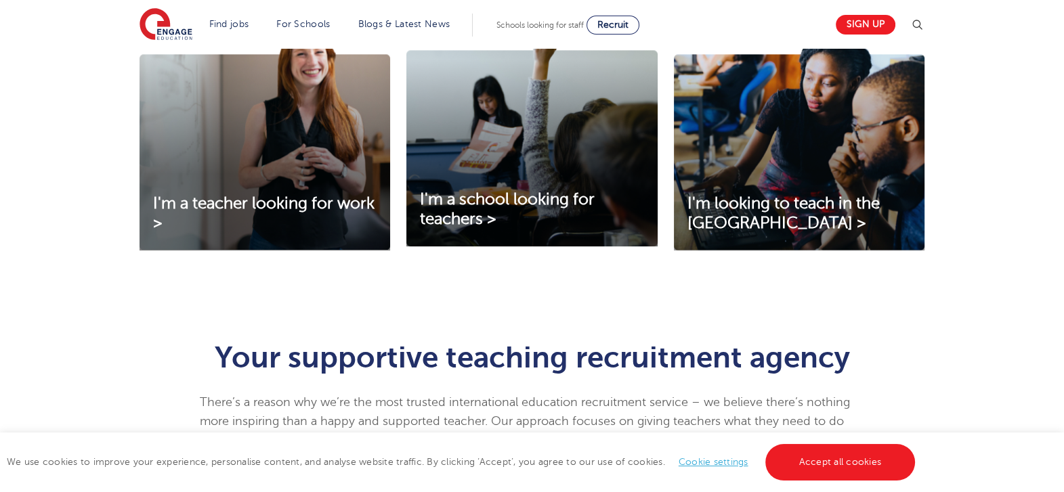
scroll to position [592, 0]
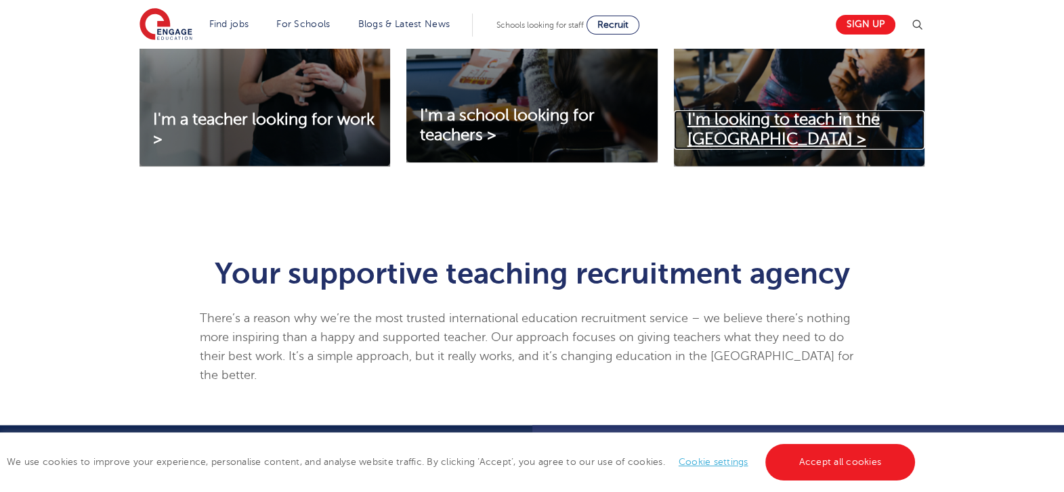
click at [786, 128] on span "I'm looking to teach in the UK >" at bounding box center [784, 129] width 192 height 38
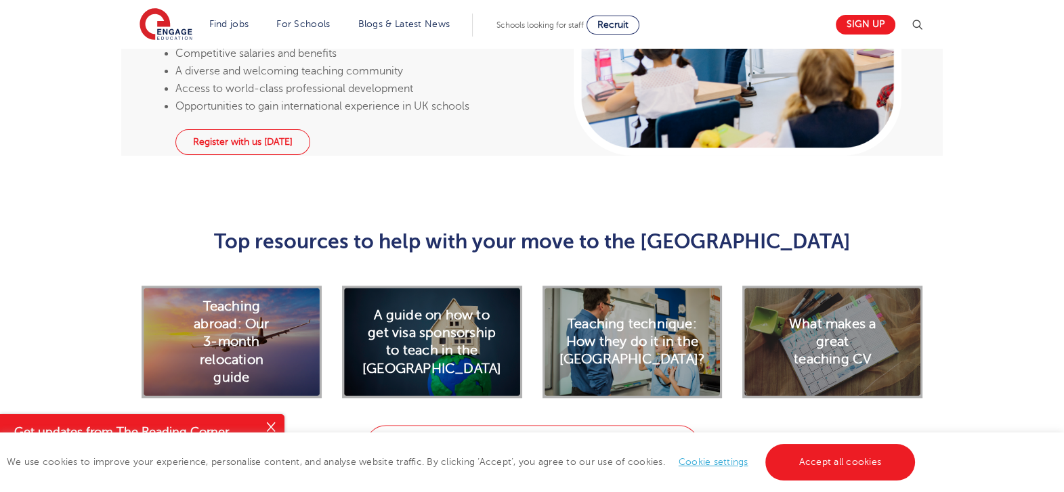
scroll to position [1694, 0]
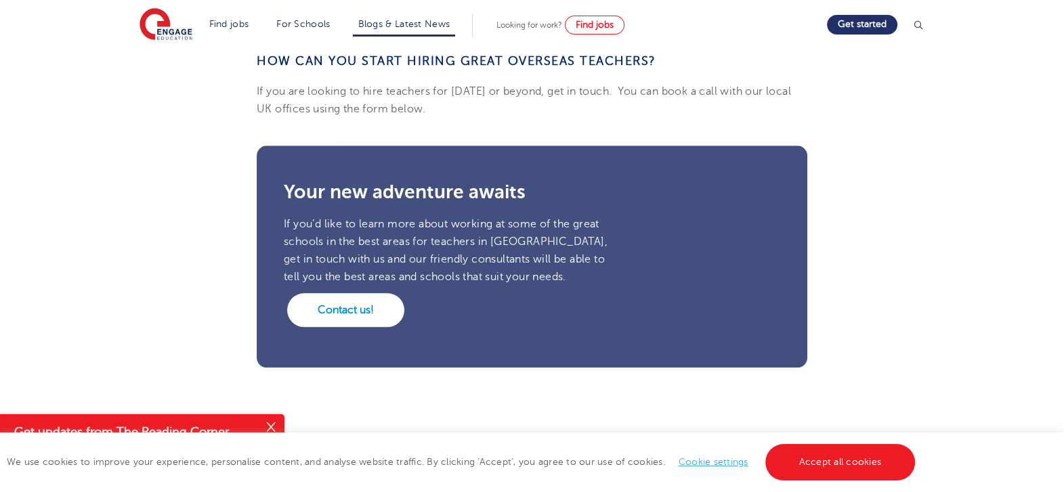
scroll to position [1524, 0]
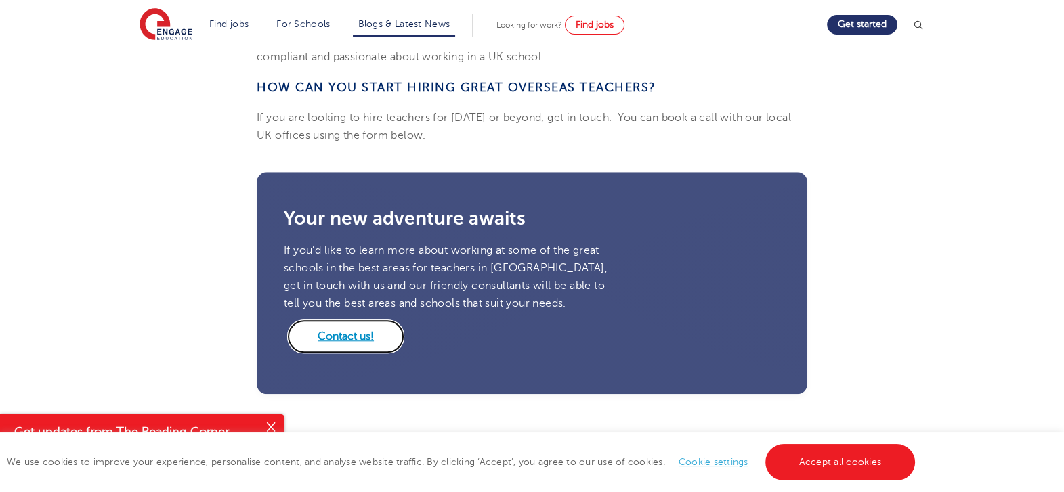
click at [356, 320] on link "Contact us!" at bounding box center [345, 337] width 117 height 34
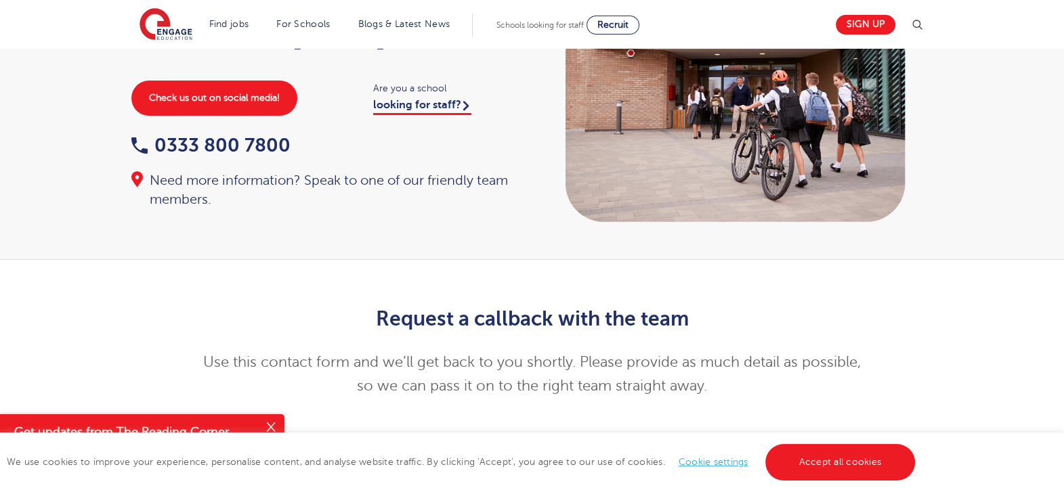
scroll to position [84, 0]
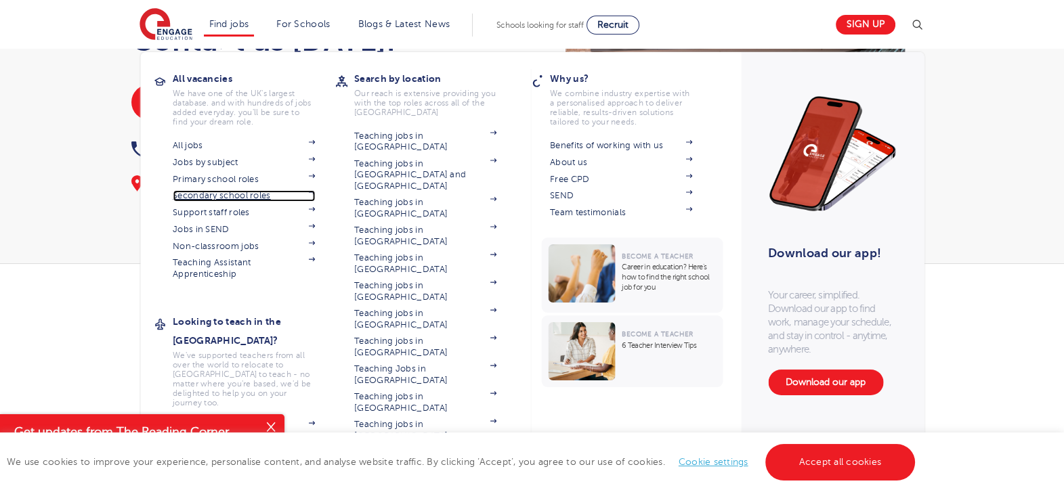
click at [264, 199] on link "Secondary school roles" at bounding box center [244, 195] width 142 height 11
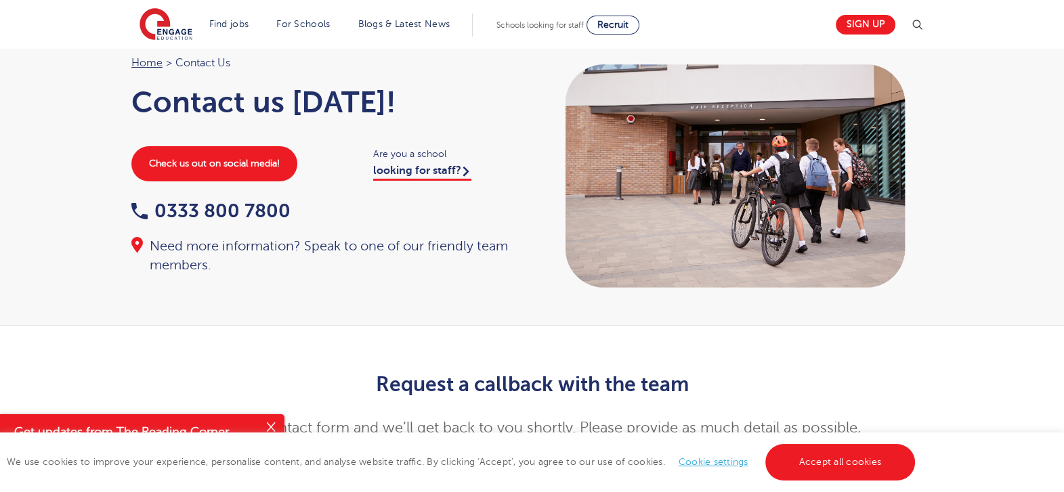
scroll to position [0, 0]
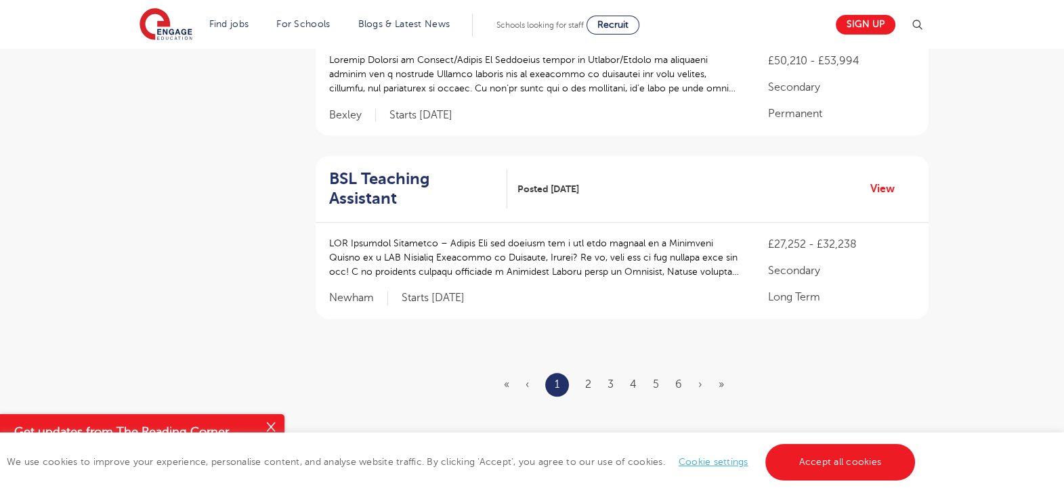
scroll to position [1609, 0]
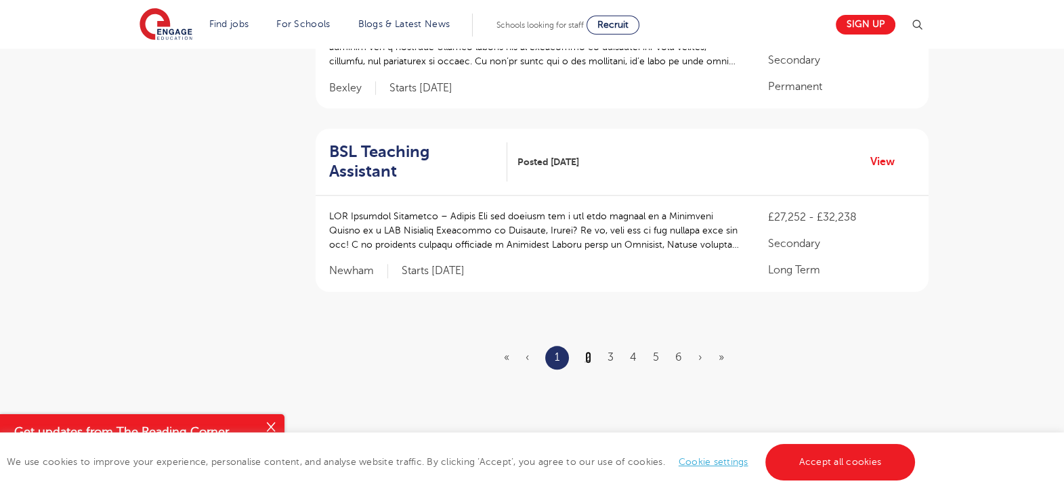
click at [589, 352] on link "2" at bounding box center [588, 358] width 6 height 12
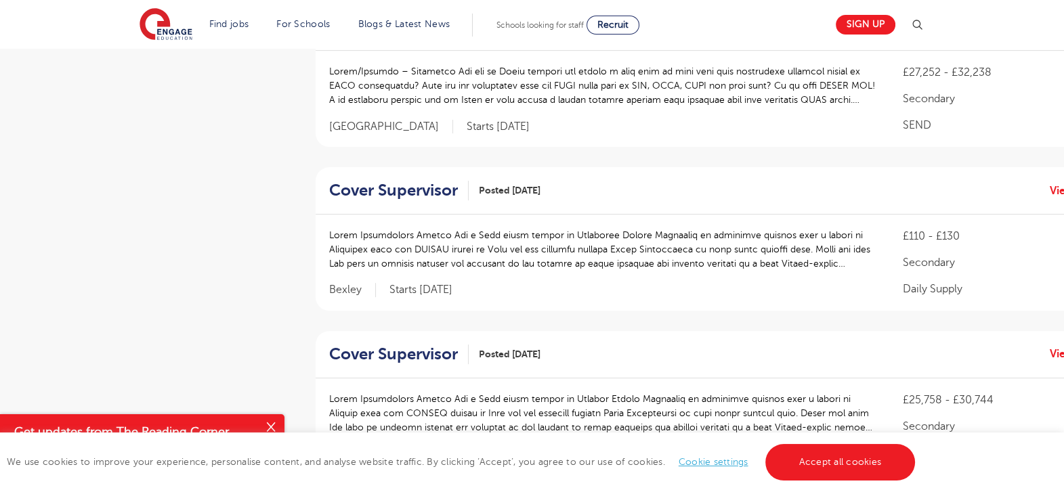
scroll to position [338, 0]
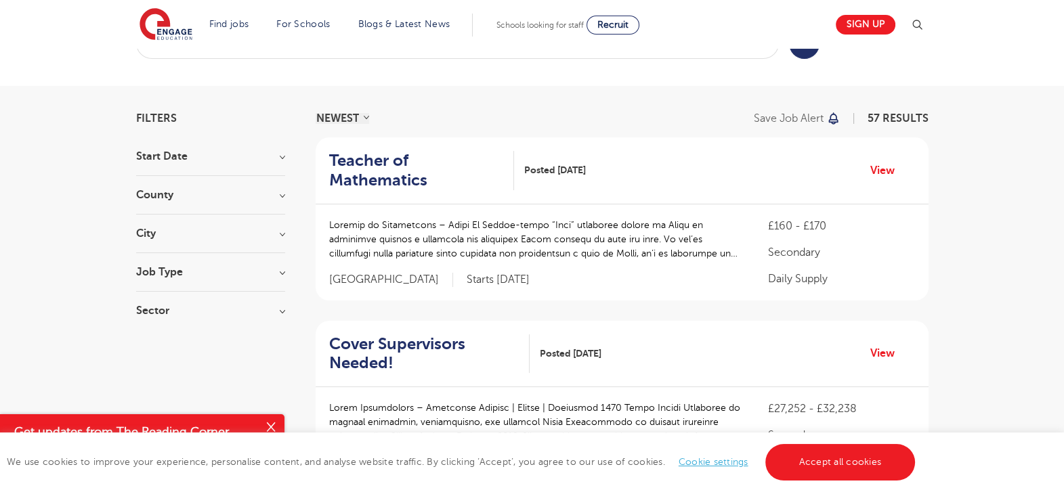
scroll to position [84, 0]
